Goal: Information Seeking & Learning: Learn about a topic

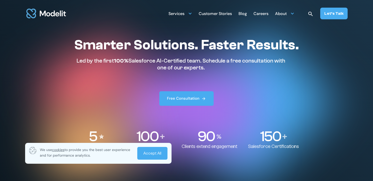
click at [267, 15] on div "Careers" at bounding box center [261, 14] width 15 height 10
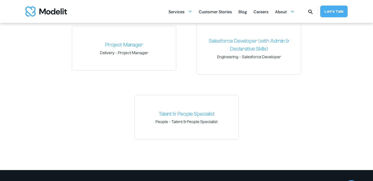
scroll to position [785, 0]
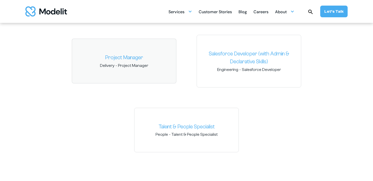
click at [105, 63] on span "Delivery" at bounding box center [107, 66] width 14 height 6
click at [148, 58] on link "Project Manager" at bounding box center [124, 58] width 96 height 8
